Goal: Task Accomplishment & Management: Complete application form

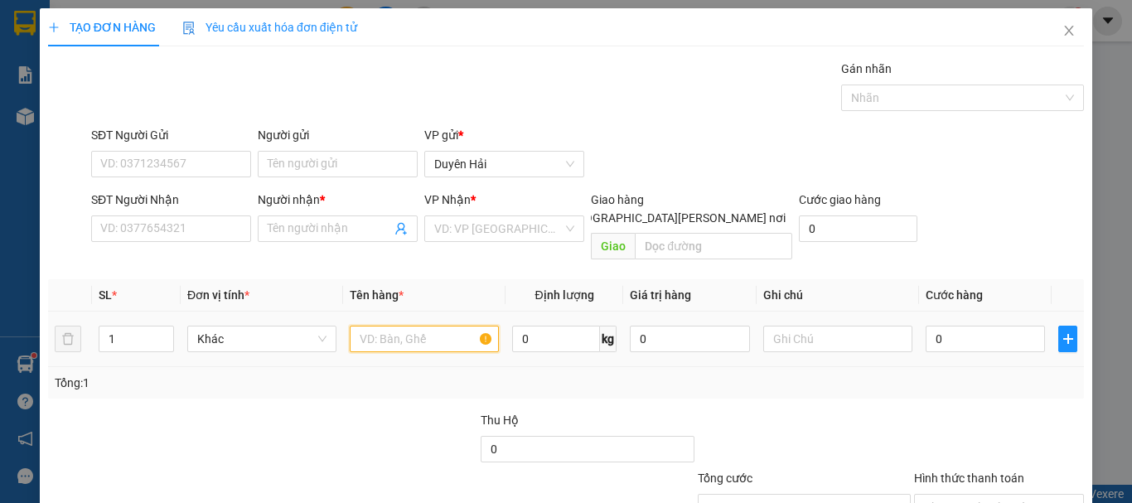
click at [418, 326] on input "text" at bounding box center [424, 339] width 149 height 27
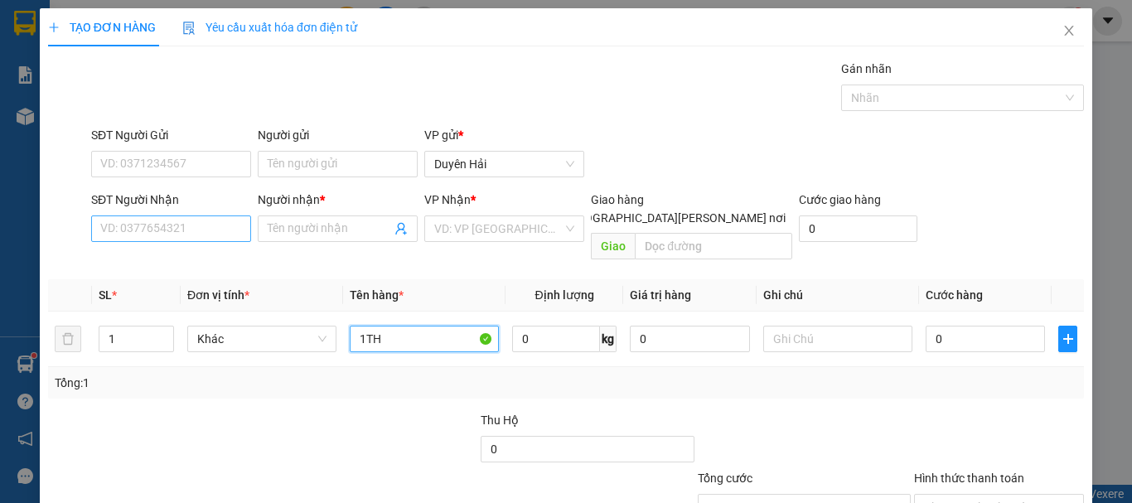
type input "1TH"
click at [180, 227] on input "SĐT Người Nhận" at bounding box center [171, 228] width 160 height 27
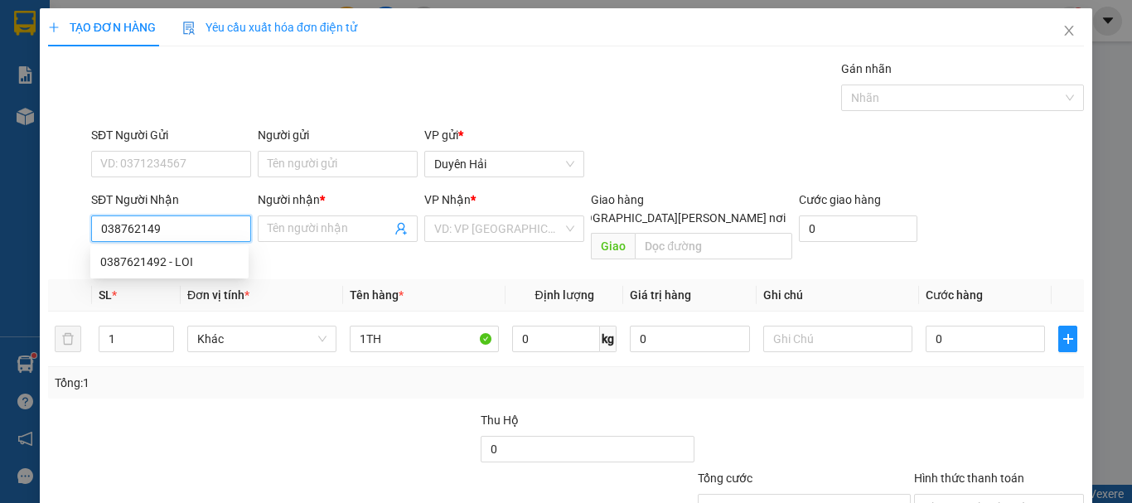
type input "0387621492"
click at [157, 251] on div "0387621492 - LOI" at bounding box center [169, 262] width 158 height 27
type input "LOI"
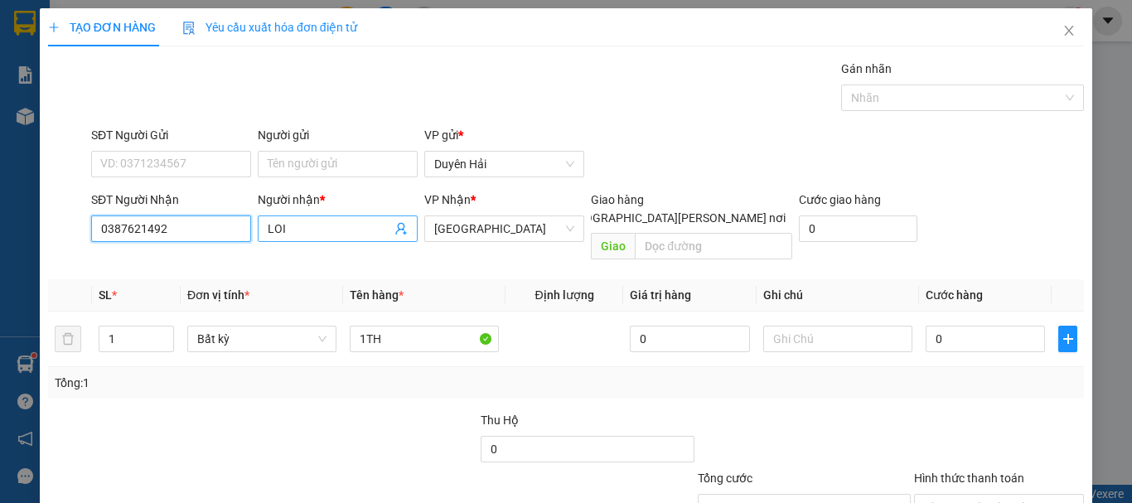
type input "0387621492"
click at [262, 224] on span "LOI" at bounding box center [338, 228] width 160 height 27
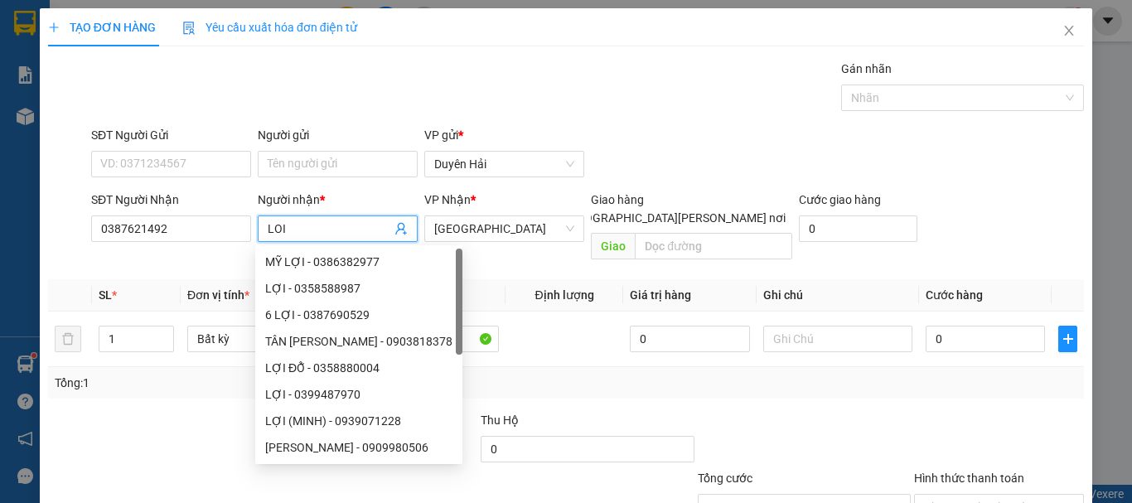
click at [268, 222] on input "LOI" at bounding box center [329, 229] width 123 height 18
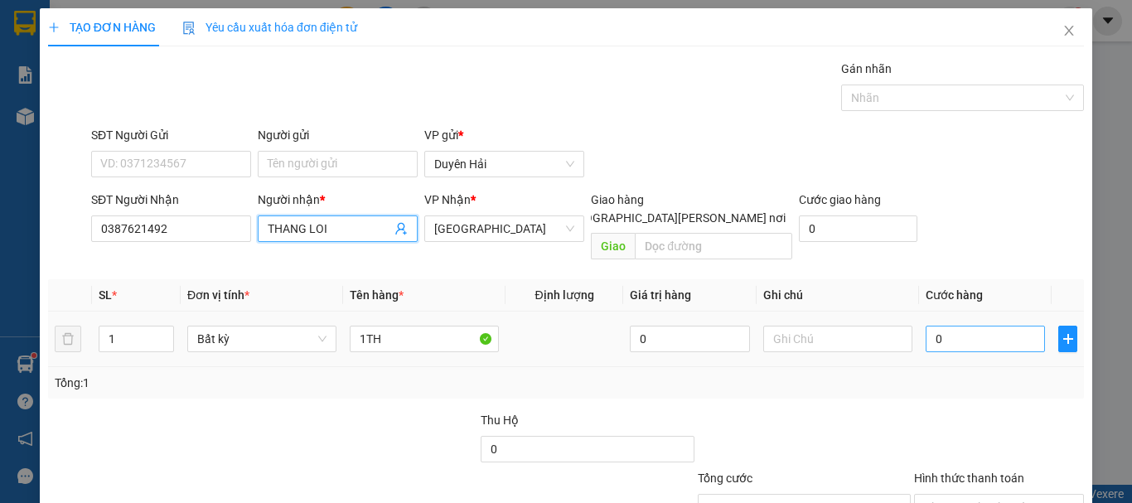
type input "THANG LOI"
click at [978, 326] on input "0" at bounding box center [984, 339] width 119 height 27
type input "3"
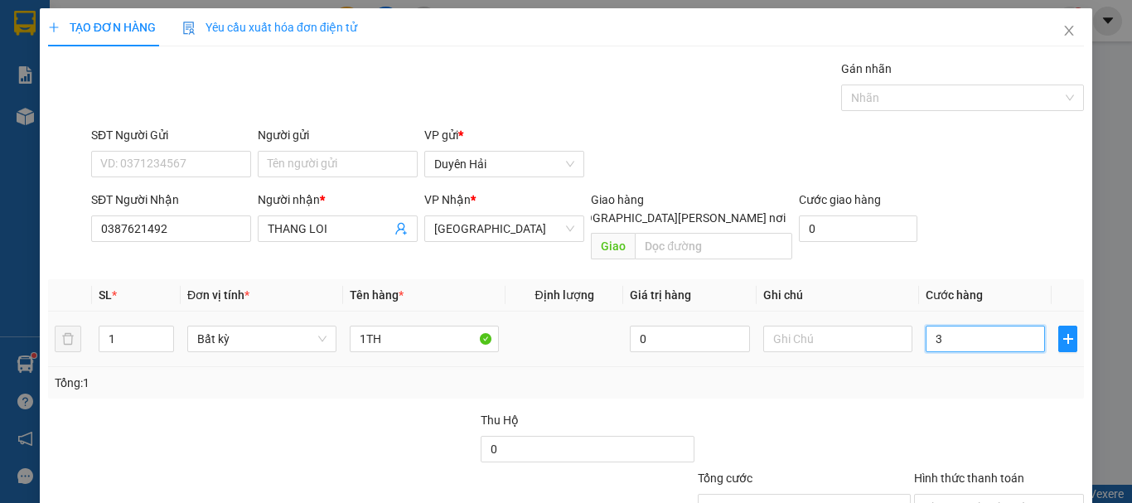
type input "30"
type input "30.000"
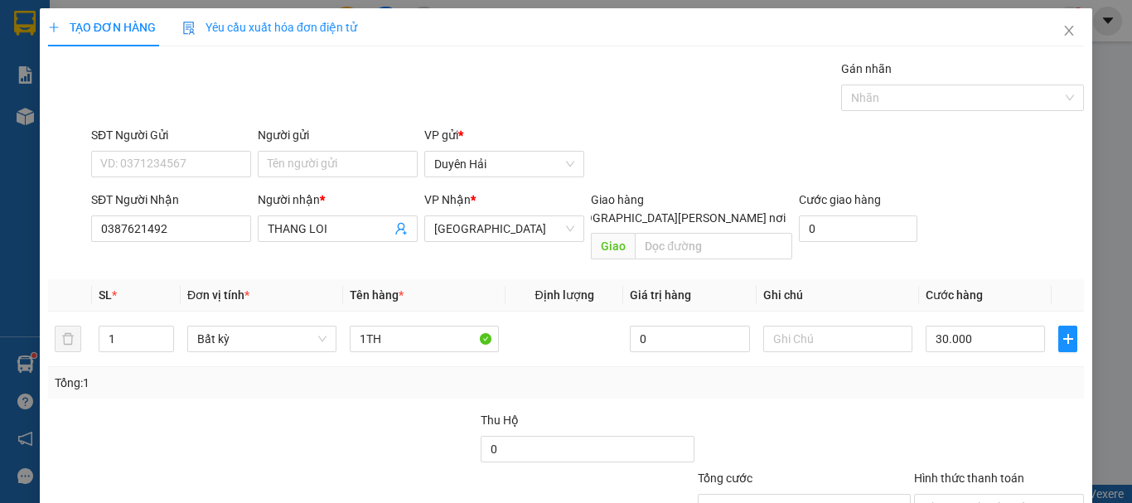
click at [954, 374] on div "Tổng: 1" at bounding box center [566, 383] width 1022 height 18
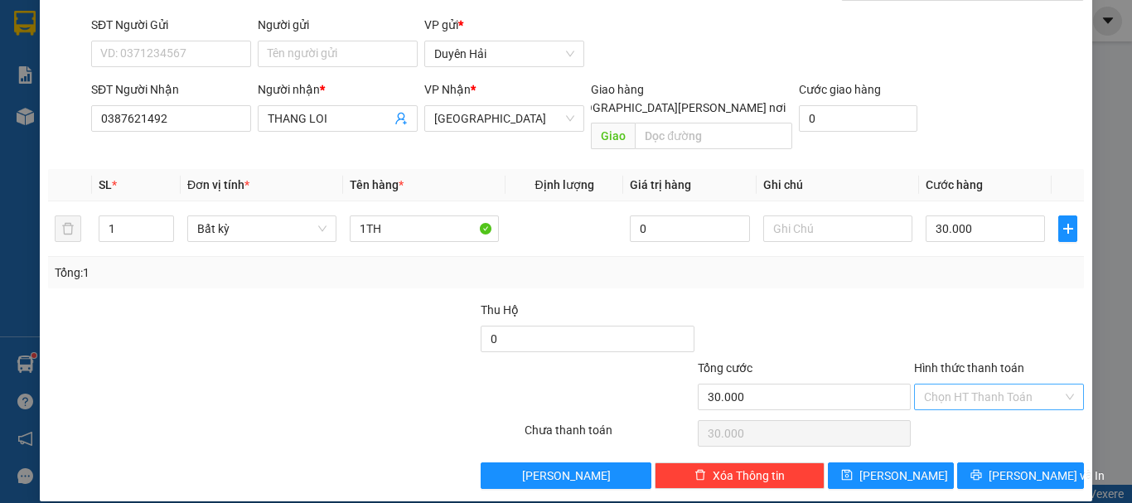
click at [968, 384] on input "Hình thức thanh toán" at bounding box center [993, 396] width 138 height 25
click at [990, 413] on div "Tại văn phòng" at bounding box center [989, 412] width 148 height 18
type input "0"
click at [990, 462] on button "[PERSON_NAME] và In" at bounding box center [1020, 475] width 127 height 27
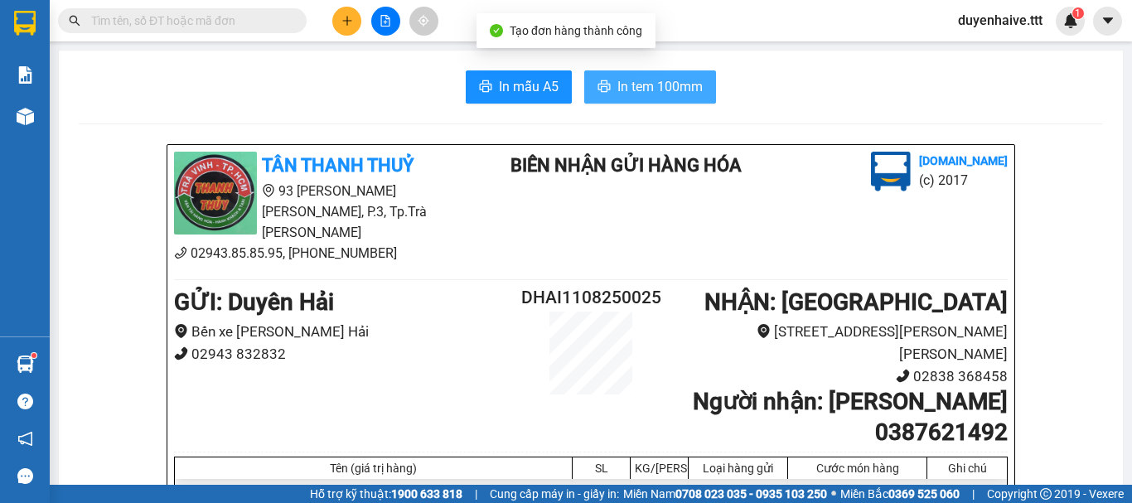
click at [634, 83] on span "In tem 100mm" at bounding box center [659, 86] width 85 height 21
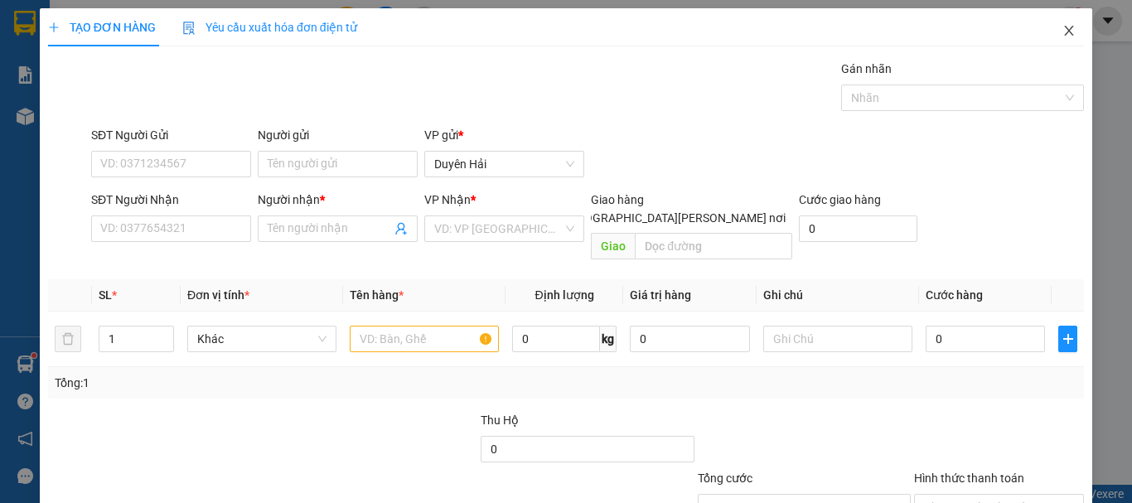
click at [1064, 34] on icon "close" at bounding box center [1068, 31] width 9 height 10
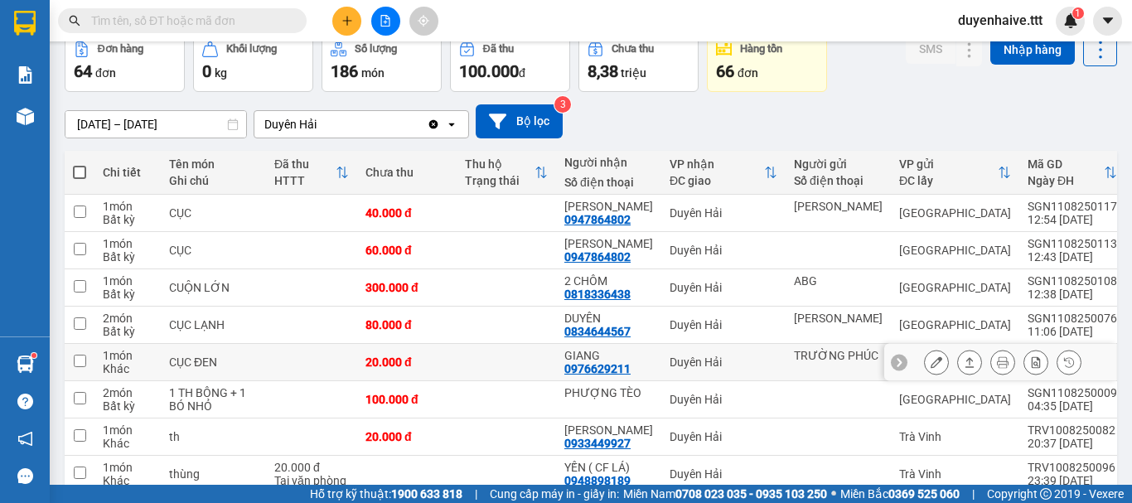
scroll to position [331, 0]
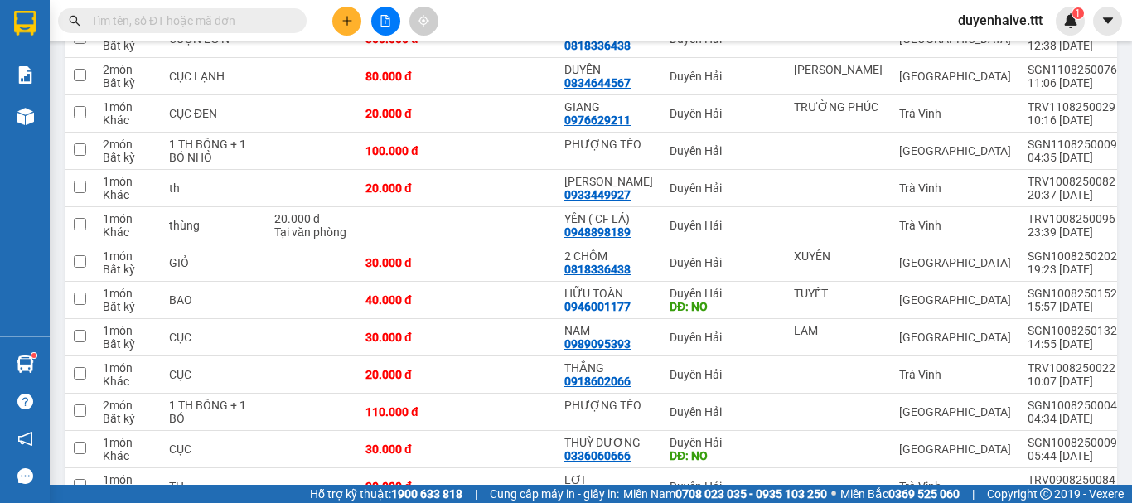
click at [238, 22] on input "text" at bounding box center [188, 21] width 195 height 18
type input "6"
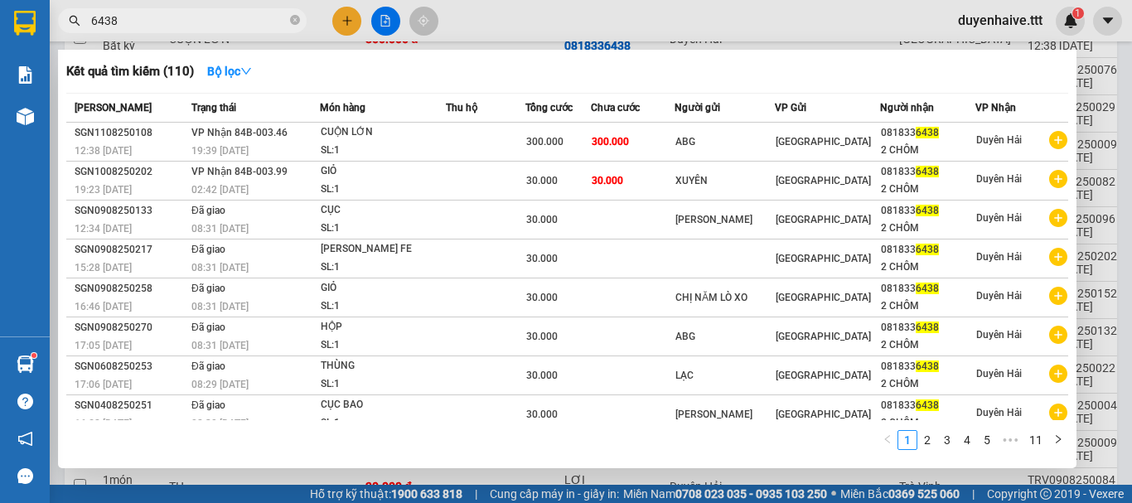
type input "6438"
click at [524, 184] on td at bounding box center [485, 181] width 79 height 39
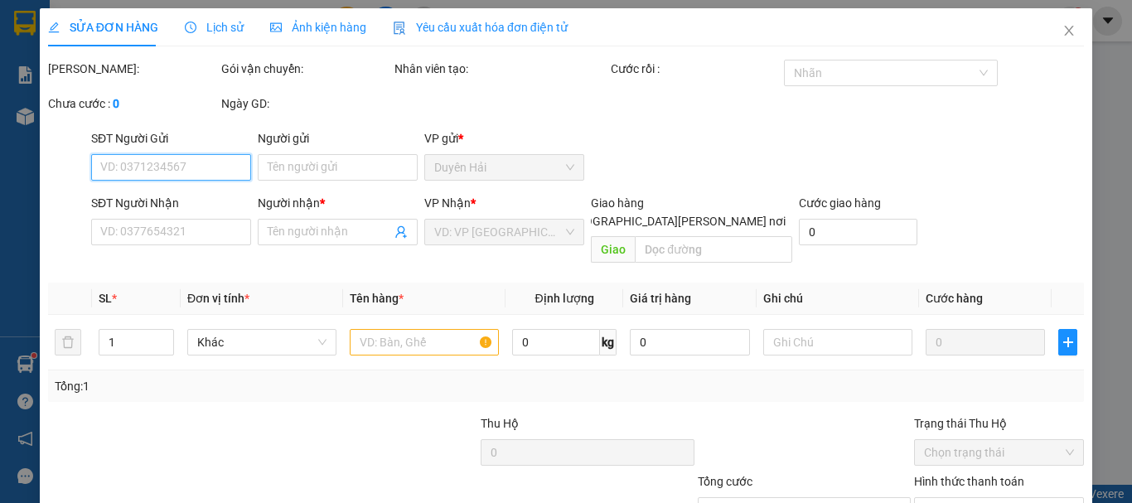
type input "XUYÊN"
type input "0818336438"
type input "2 CHÔM"
type input "30.000"
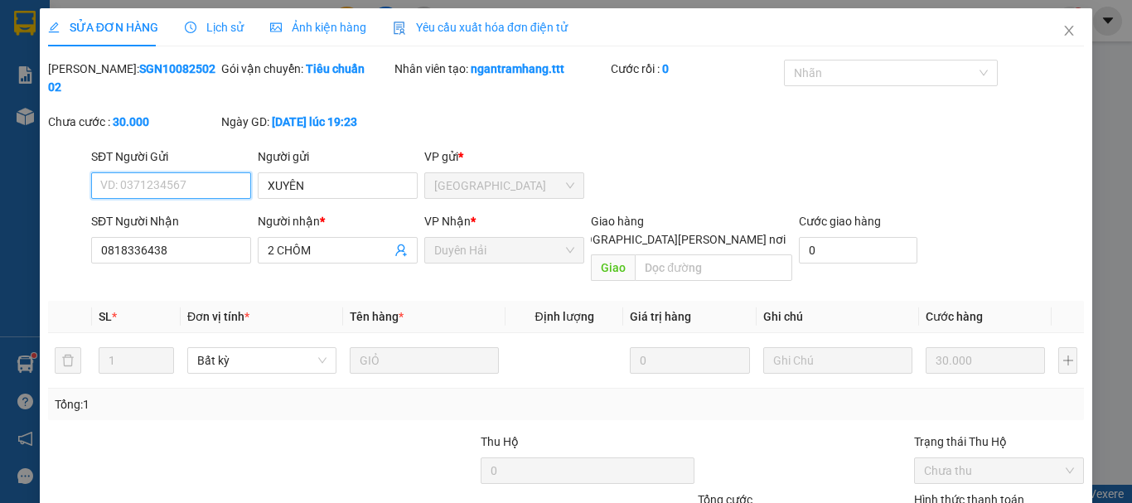
scroll to position [113, 0]
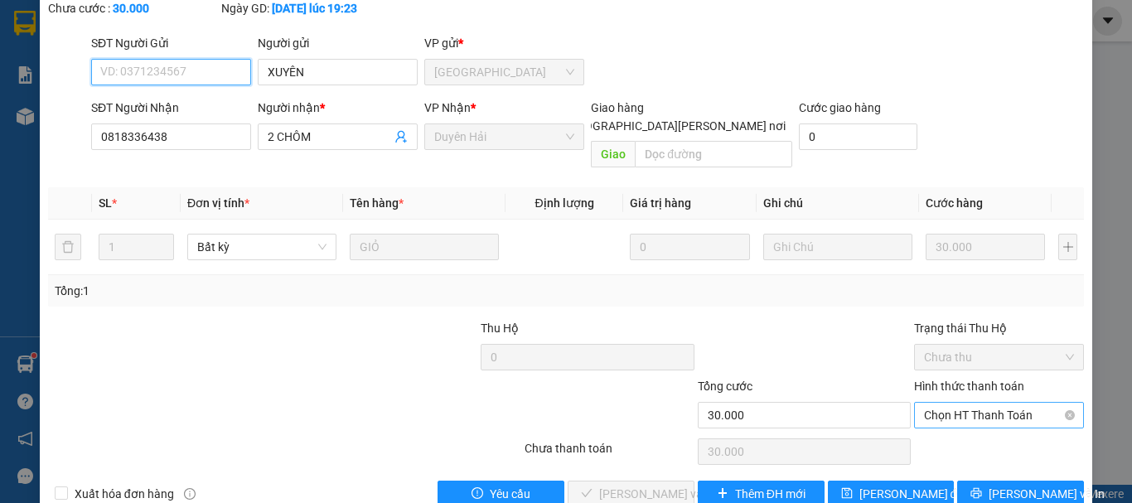
click at [968, 403] on span "Chọn HT Thanh Toán" at bounding box center [999, 415] width 150 height 25
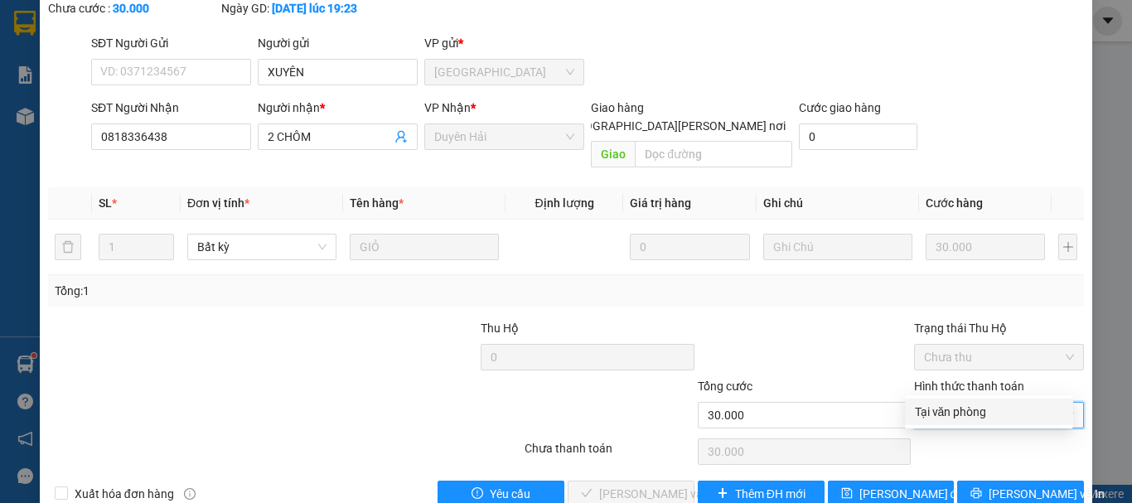
click at [968, 413] on div "Tại văn phòng" at bounding box center [989, 412] width 148 height 18
type input "0"
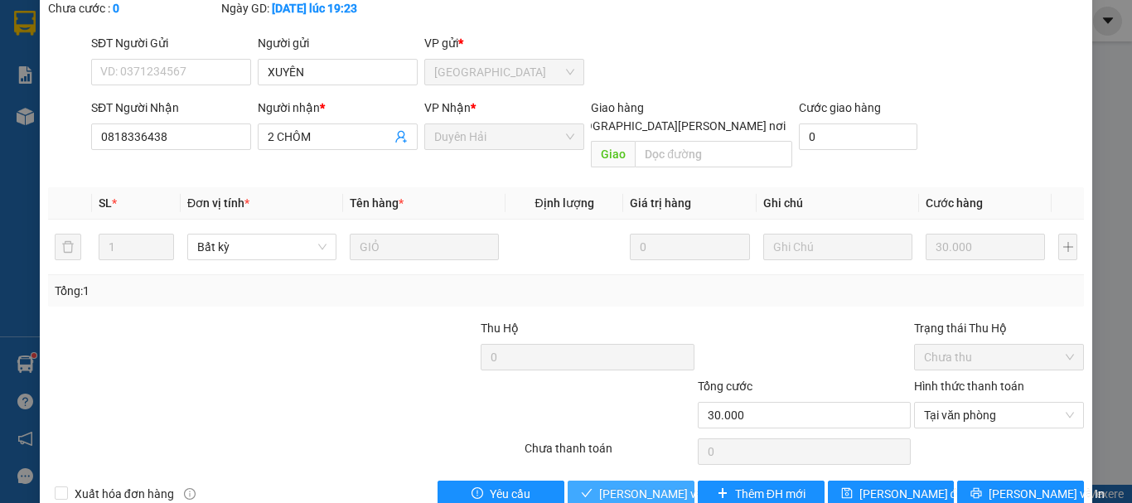
click at [621, 485] on span "[PERSON_NAME] và [PERSON_NAME] hàng" at bounding box center [711, 494] width 224 height 18
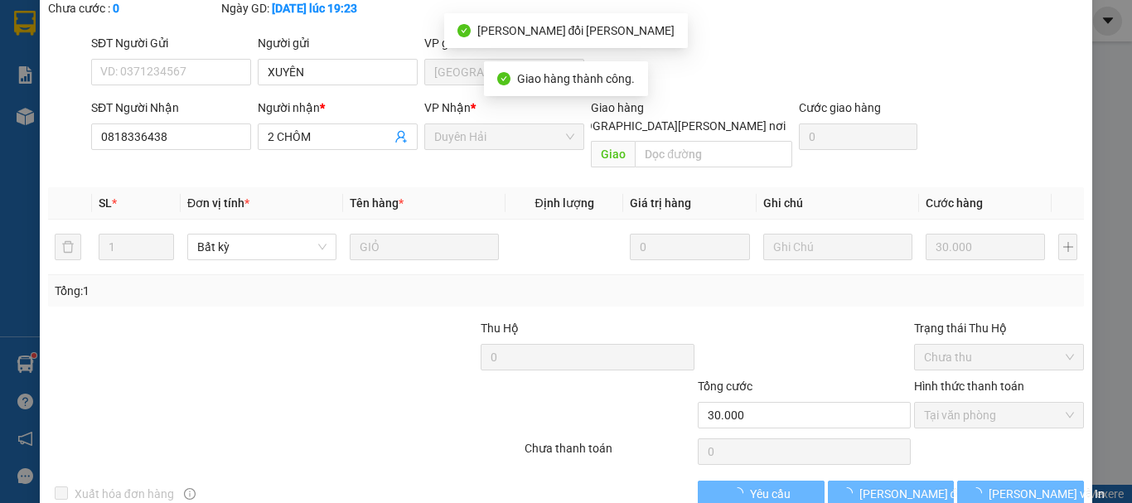
scroll to position [0, 0]
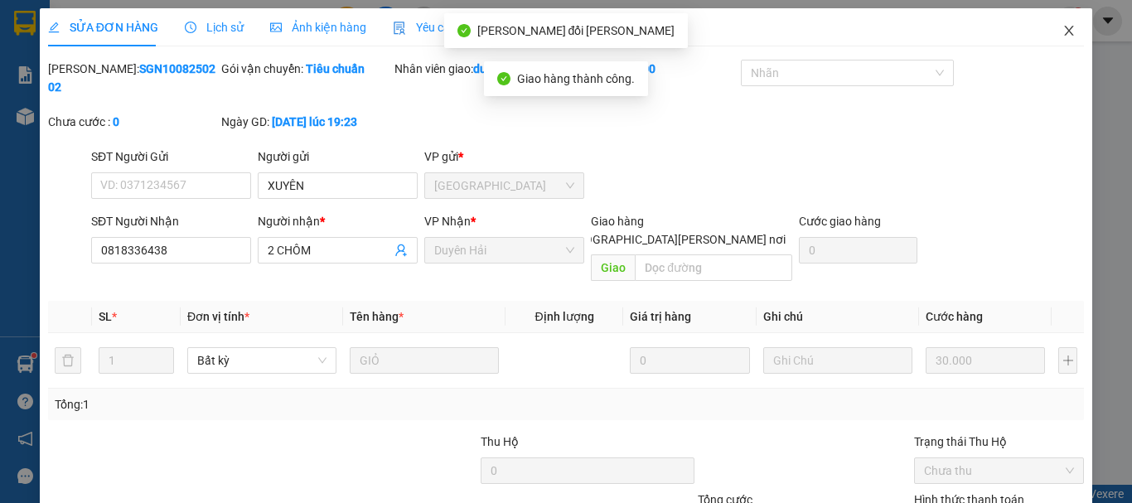
click at [1062, 25] on icon "close" at bounding box center [1068, 30] width 13 height 13
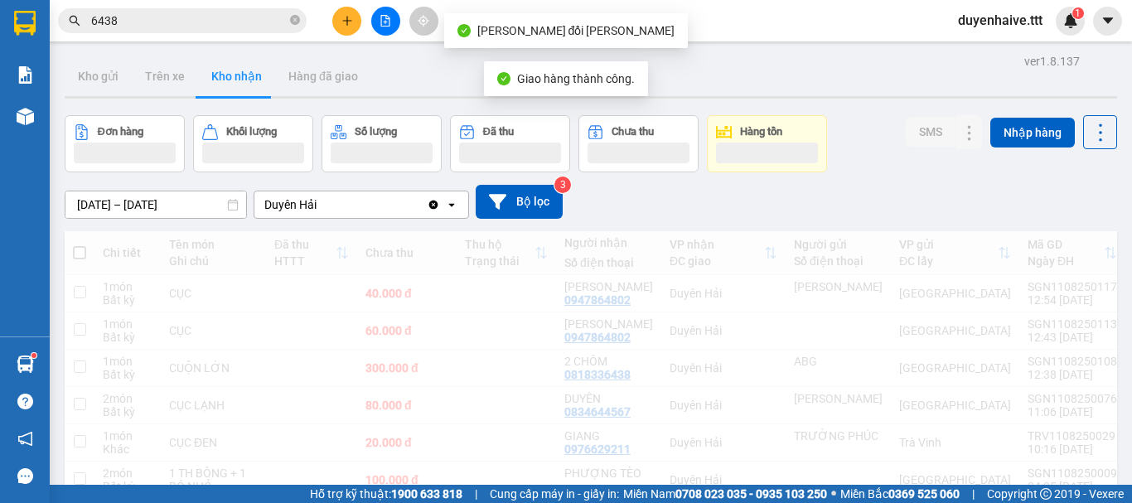
click at [175, 27] on input "6438" at bounding box center [188, 21] width 195 height 18
click at [163, 25] on input "6438" at bounding box center [188, 21] width 195 height 18
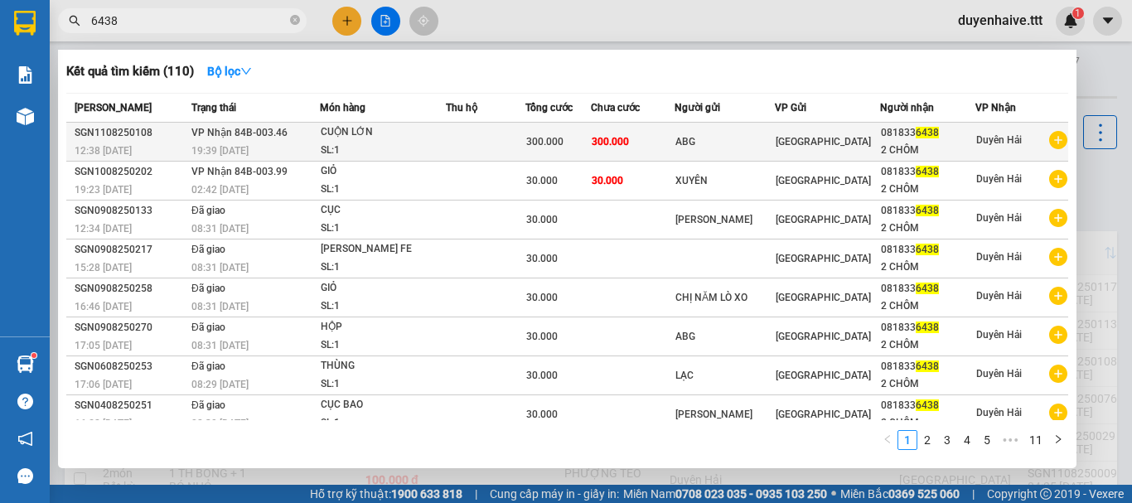
click at [547, 130] on td "300.000" at bounding box center [557, 142] width 65 height 39
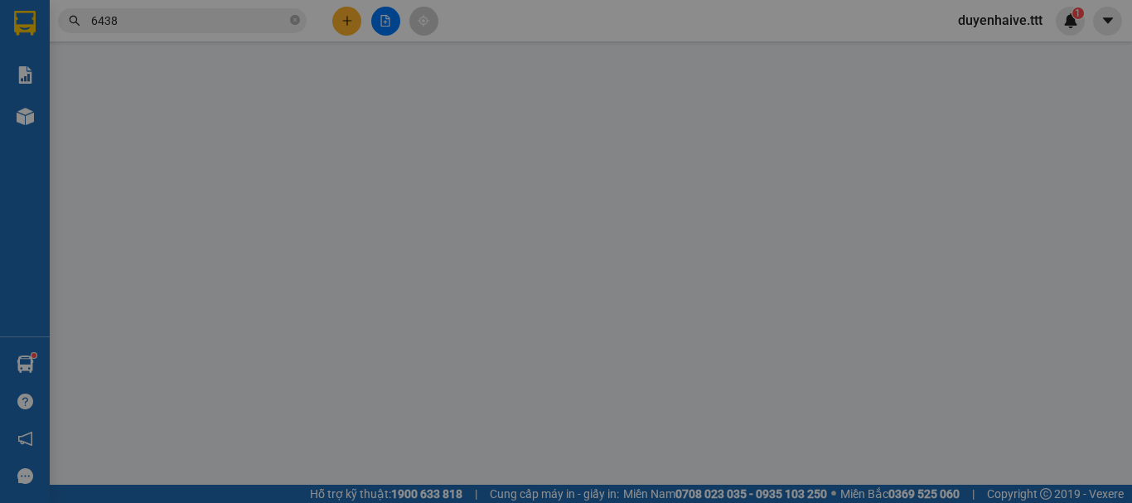
click at [715, 137] on div "SĐT Người Gửi VD: 0371234567 Người gửi Tên người gửi VP gửi * [PERSON_NAME]" at bounding box center [587, 158] width 999 height 58
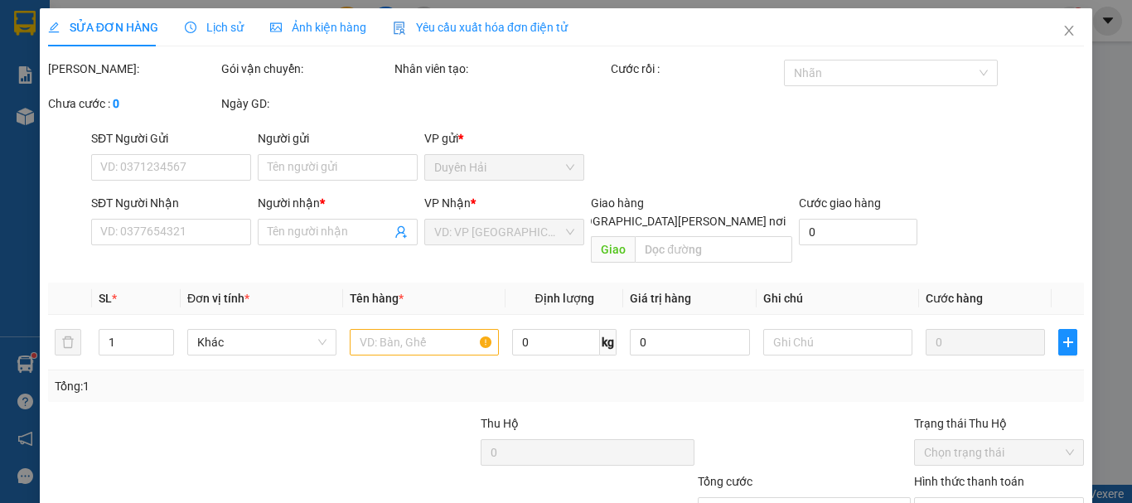
scroll to position [105, 0]
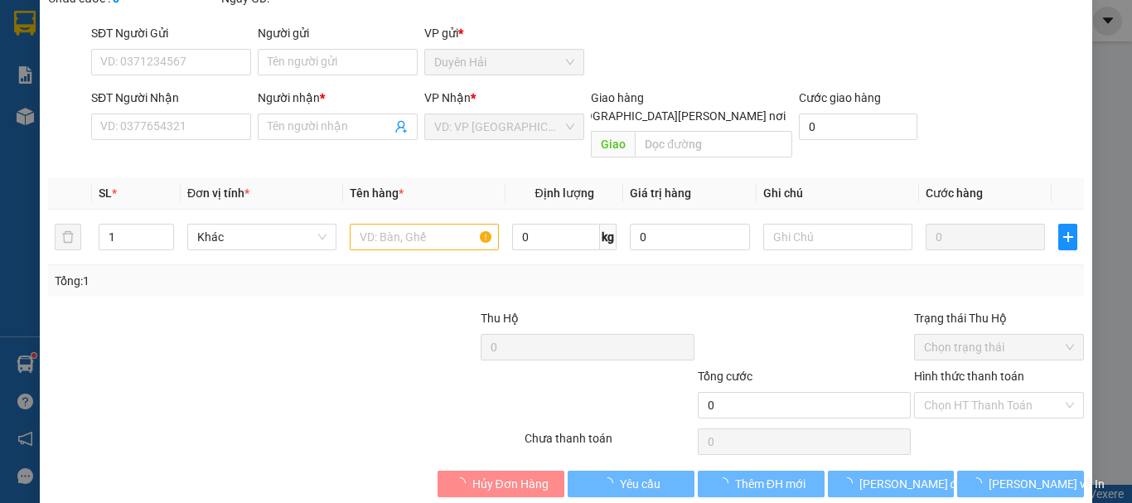
type input "ABG"
type input "0818336438"
type input "2 CHÔM"
type input "300.000"
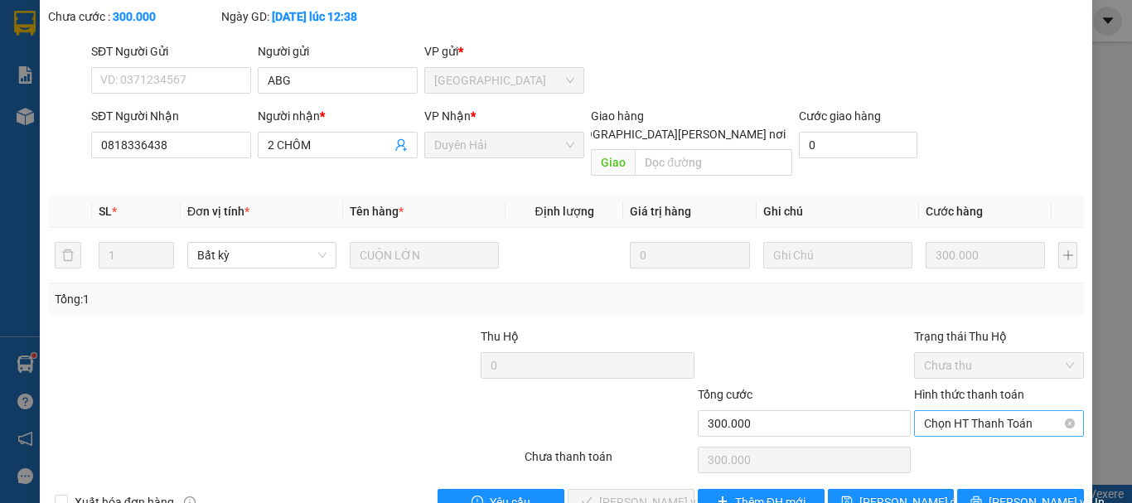
click at [954, 411] on span "Chọn HT Thanh Toán" at bounding box center [999, 423] width 150 height 25
click at [958, 414] on div "Tại văn phòng" at bounding box center [989, 420] width 148 height 18
type input "0"
click at [653, 493] on span "[PERSON_NAME] và [PERSON_NAME] hàng" at bounding box center [711, 502] width 224 height 18
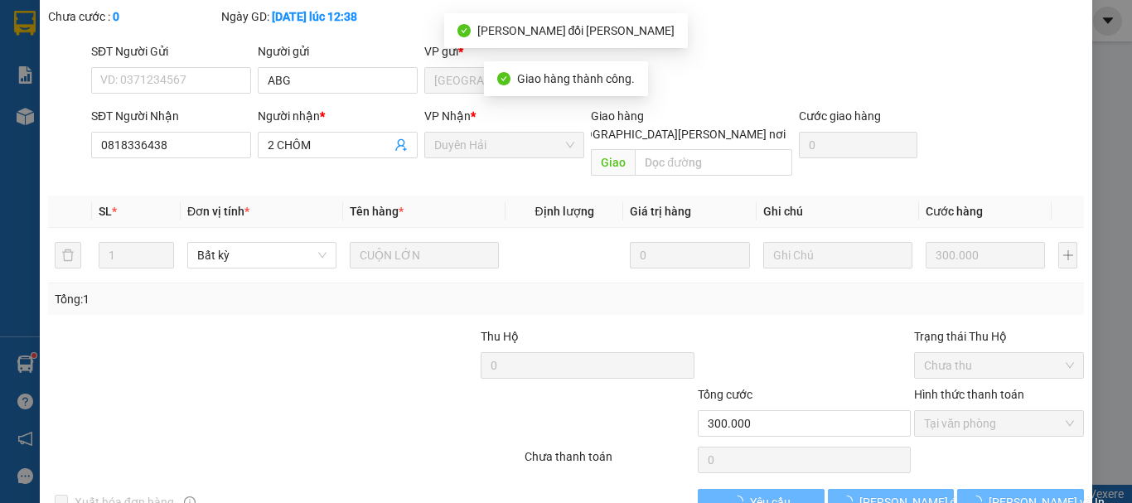
scroll to position [0, 0]
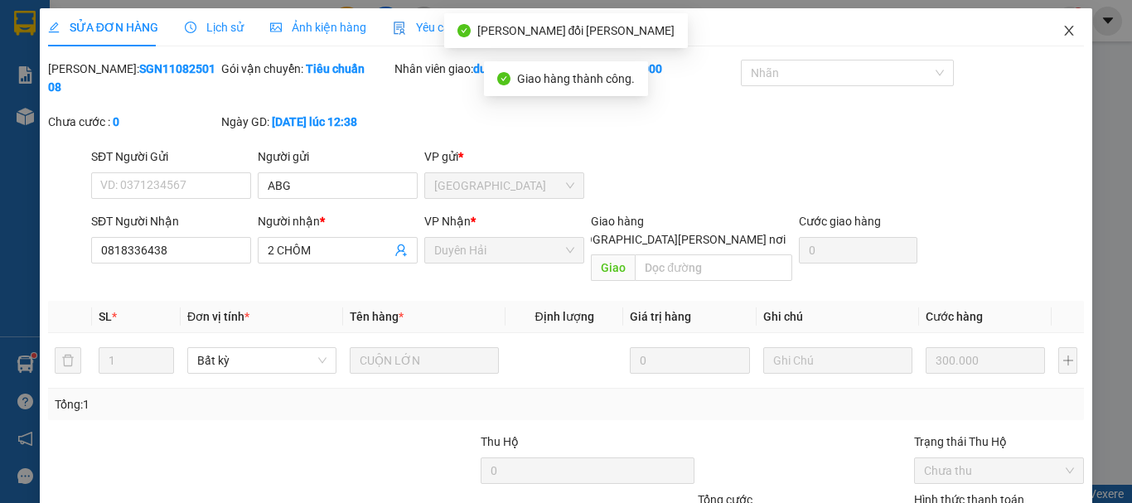
click at [1062, 30] on icon "close" at bounding box center [1068, 30] width 13 height 13
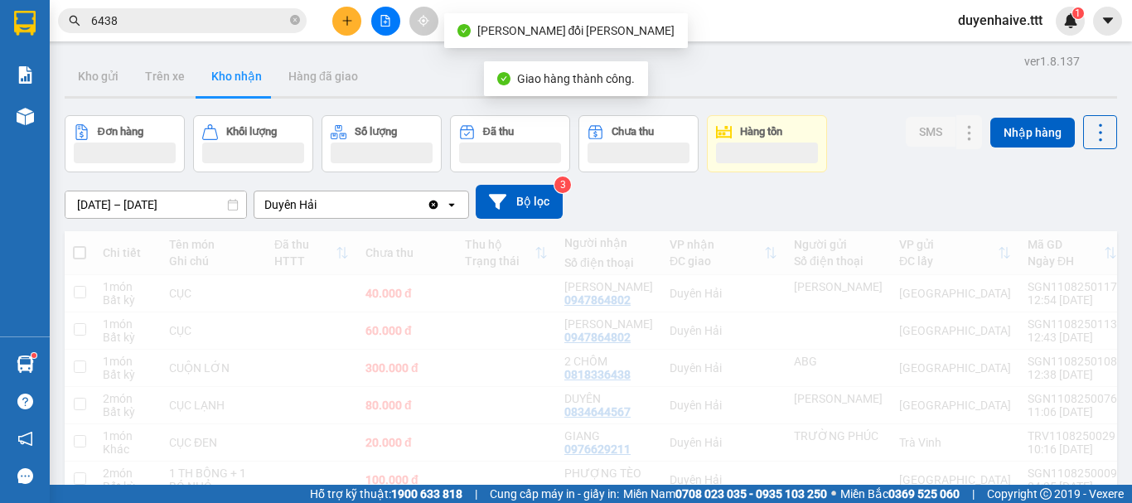
click at [163, 12] on input "6438" at bounding box center [188, 21] width 195 height 18
click at [163, 17] on input "6438" at bounding box center [188, 21] width 195 height 18
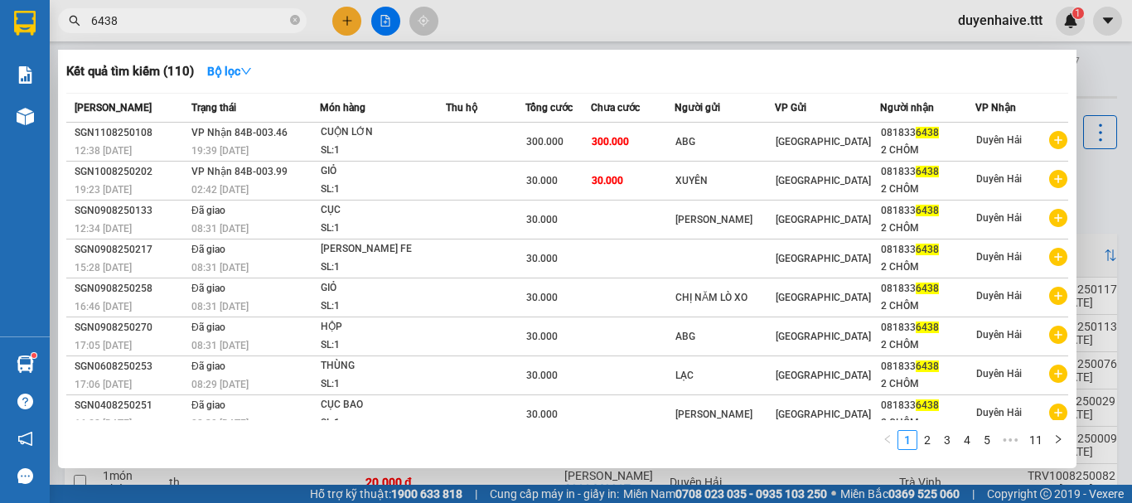
click at [163, 14] on input "6438" at bounding box center [188, 21] width 195 height 18
type input "6"
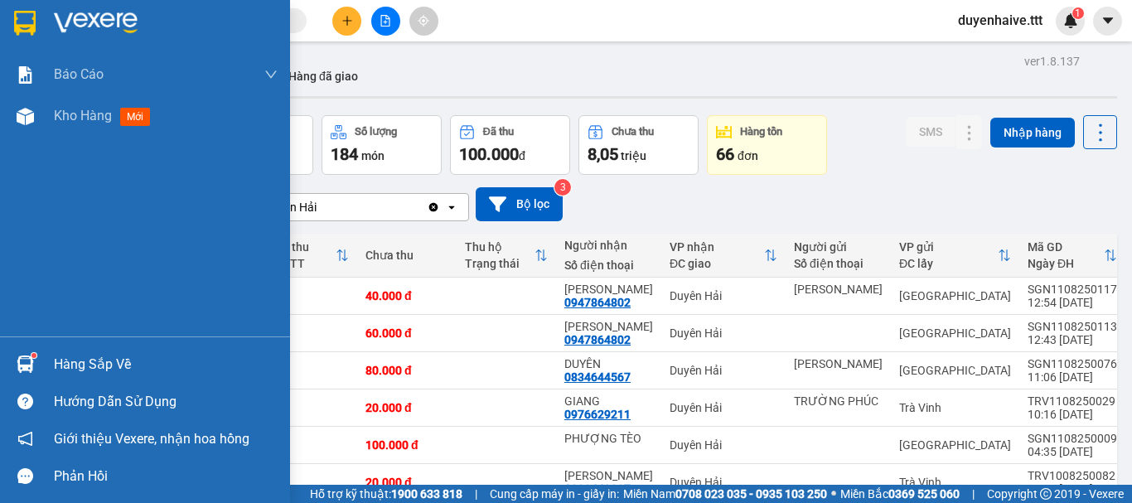
click at [117, 361] on div "Hàng sắp về" at bounding box center [166, 364] width 224 height 25
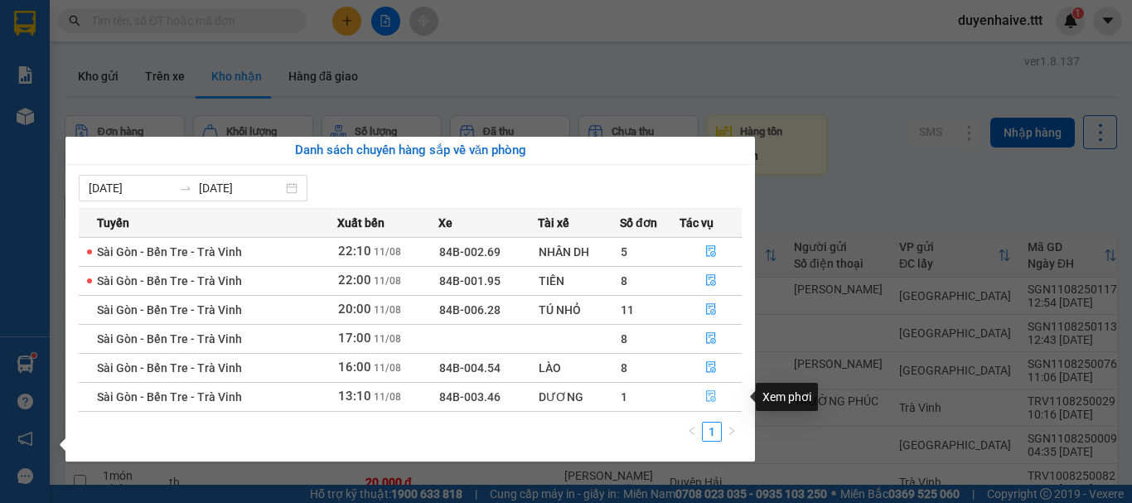
click at [710, 397] on icon "file-done" at bounding box center [711, 396] width 12 height 12
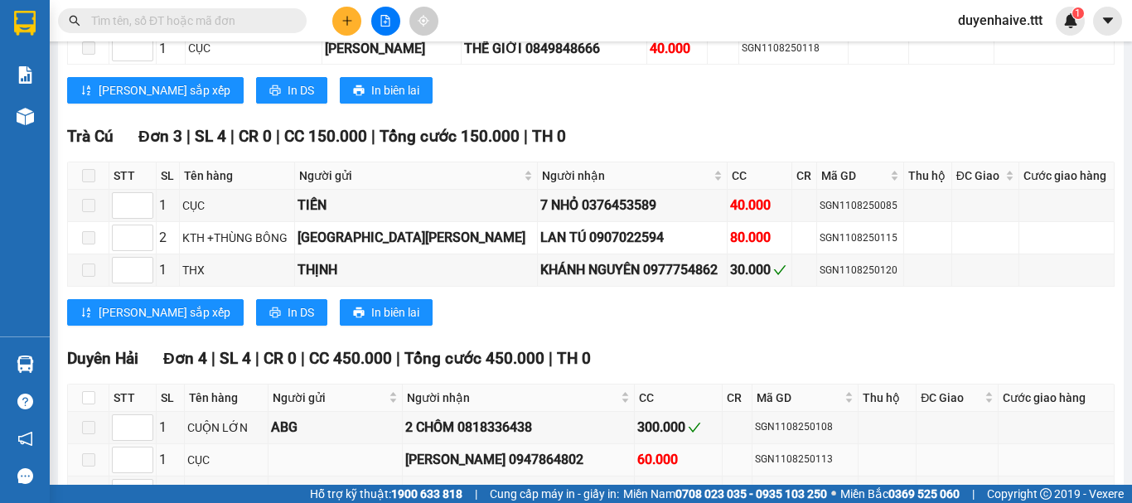
scroll to position [1481, 0]
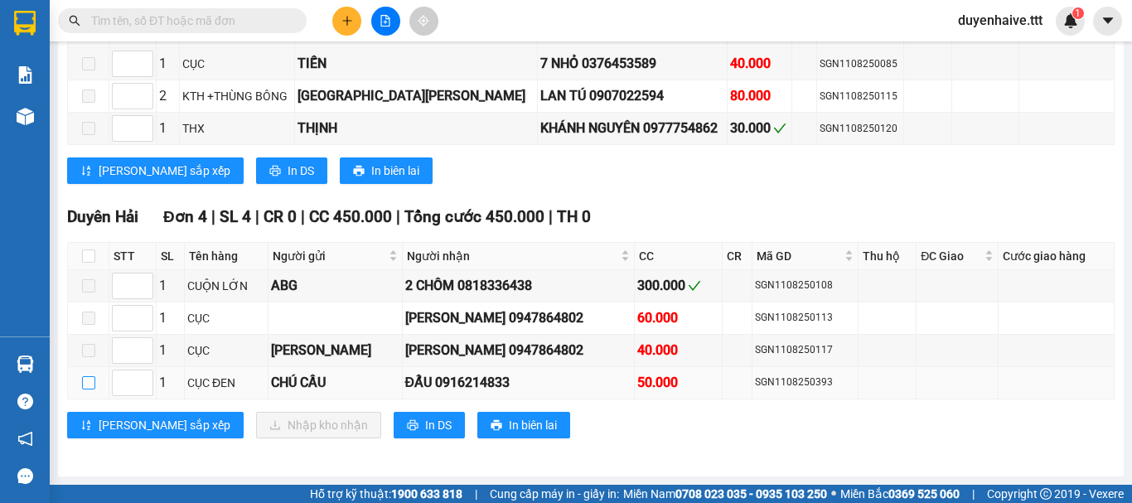
click at [86, 379] on input "checkbox" at bounding box center [88, 382] width 13 height 13
checkbox input "true"
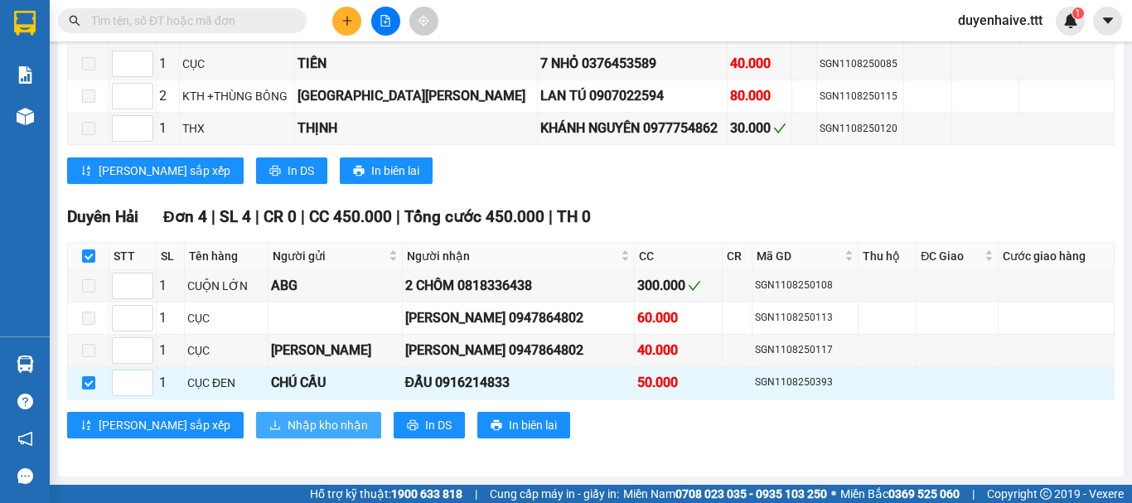
click at [287, 421] on span "Nhập kho nhận" at bounding box center [327, 425] width 80 height 18
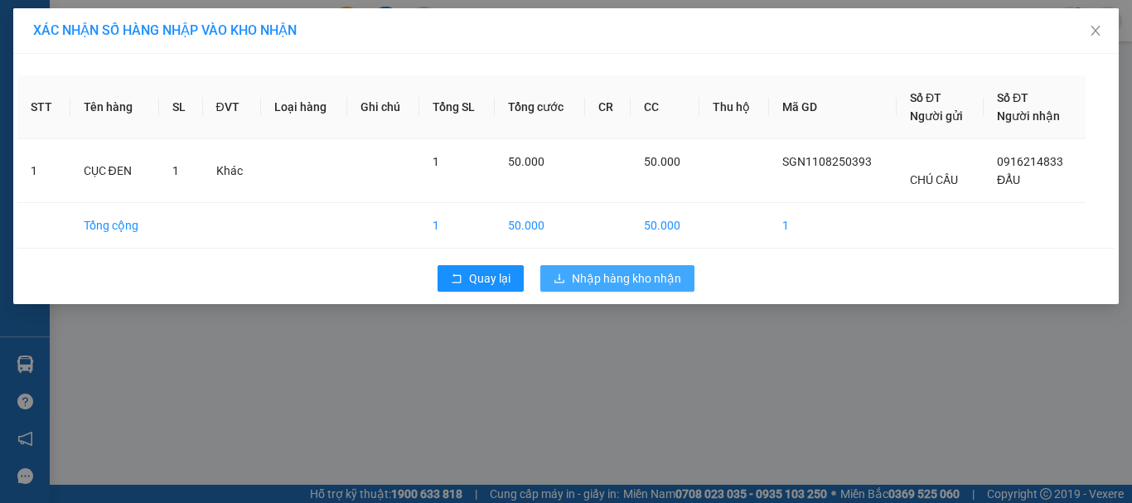
click at [659, 285] on span "Nhập hàng kho nhận" at bounding box center [626, 278] width 109 height 18
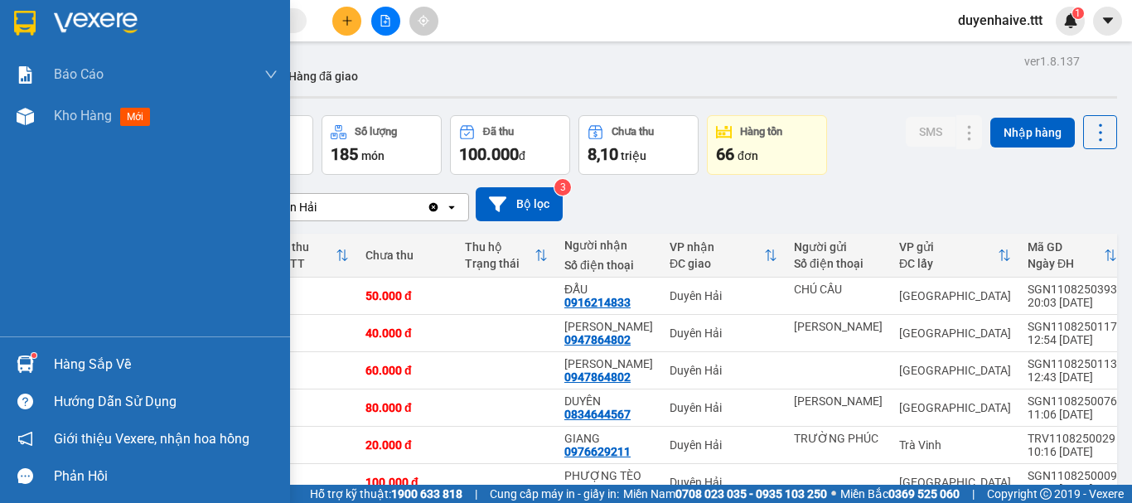
click at [107, 367] on div "Hàng sắp về" at bounding box center [166, 364] width 224 height 25
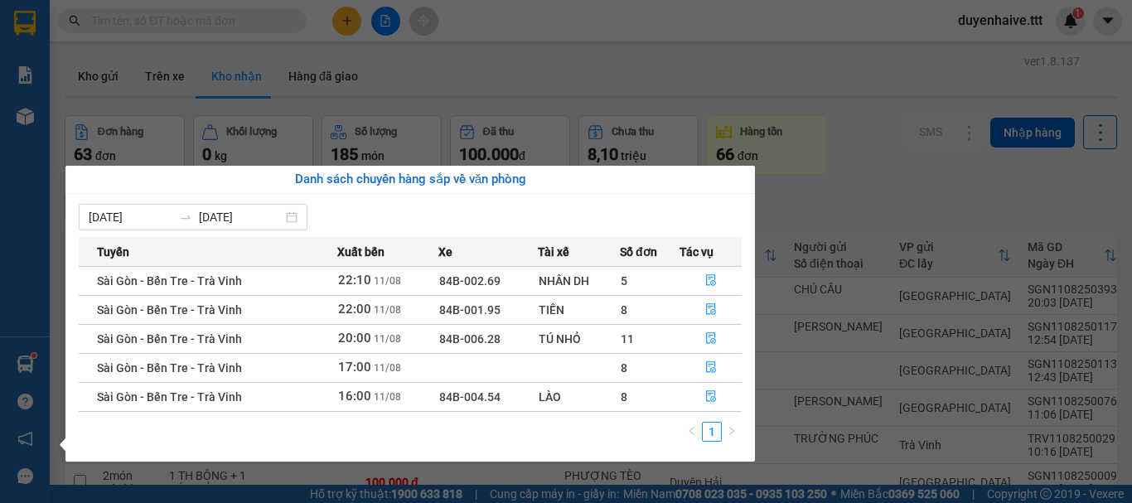
click at [862, 191] on section "Kết quả [PERSON_NAME] ( 110 ) Bộ lọc Mã ĐH Trạng thái Món hàng Thu hộ [PERSON_N…" at bounding box center [566, 251] width 1132 height 503
